Goal: Task Accomplishment & Management: Use online tool/utility

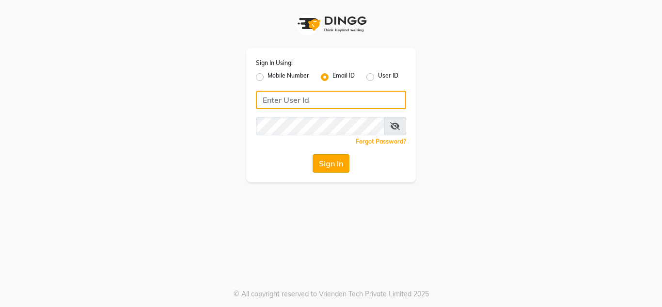
type input "[EMAIL_ADDRESS][DOMAIN_NAME]"
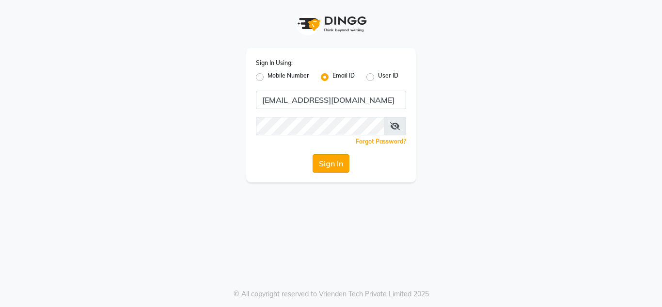
click at [329, 166] on button "Sign In" at bounding box center [331, 163] width 37 height 18
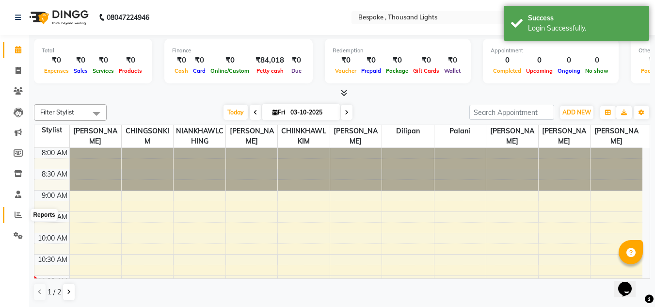
click at [21, 213] on icon at bounding box center [18, 214] width 7 height 7
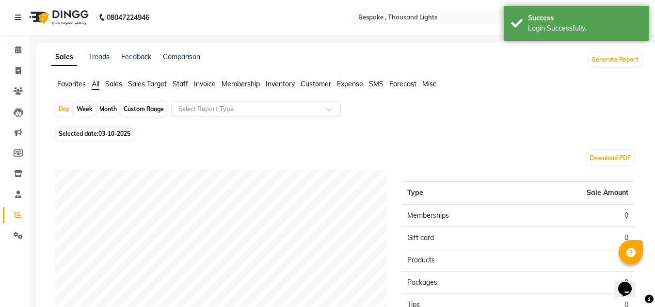
click at [118, 87] on span "Sales" at bounding box center [113, 84] width 17 height 9
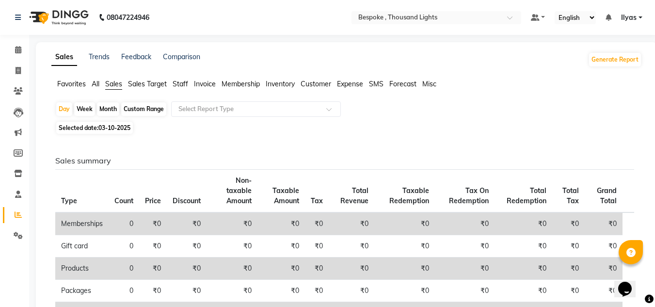
click at [141, 113] on div "Custom Range" at bounding box center [143, 109] width 45 height 14
select select "10"
select select "2025"
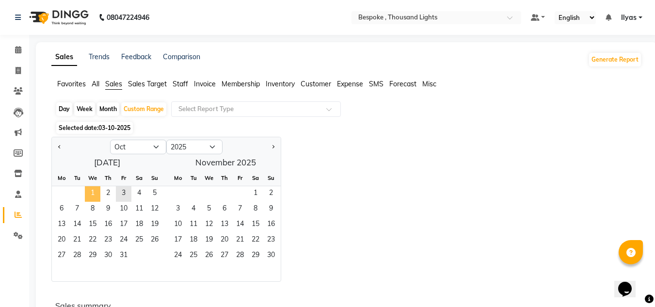
click at [97, 192] on span "1" at bounding box center [93, 194] width 16 height 16
click at [104, 192] on span "2" at bounding box center [108, 194] width 16 height 16
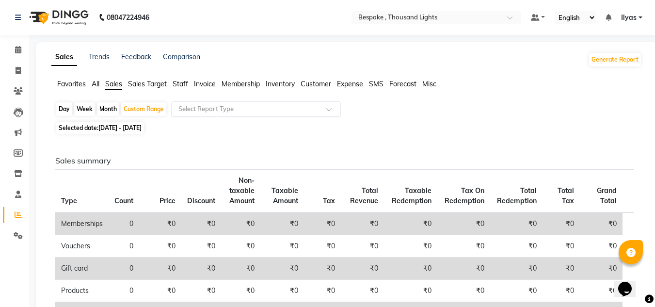
click at [192, 112] on input "text" at bounding box center [246, 109] width 140 height 10
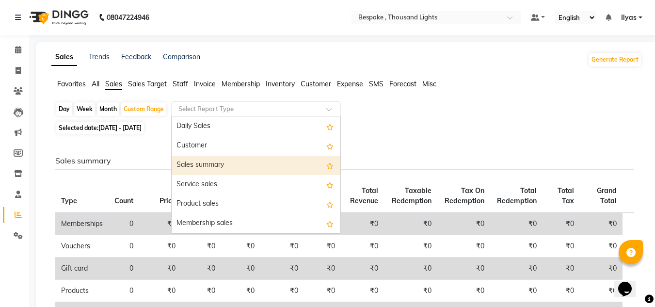
click at [196, 172] on div "Sales summary" at bounding box center [256, 165] width 169 height 19
select select "full_report"
select select "csv"
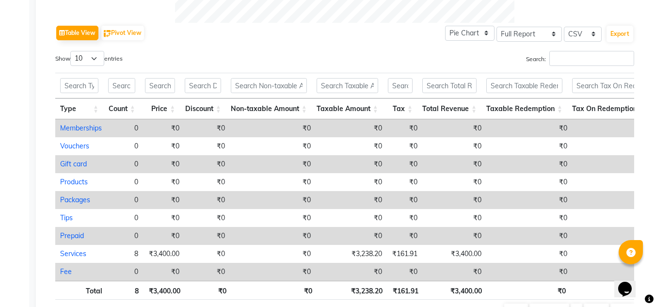
scroll to position [534, 0]
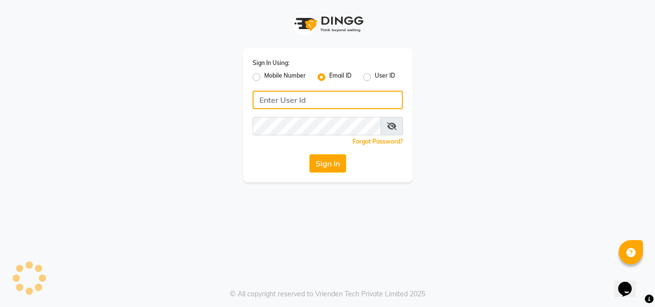
type input "[EMAIL_ADDRESS][DOMAIN_NAME]"
